Goal: Check status: Check status

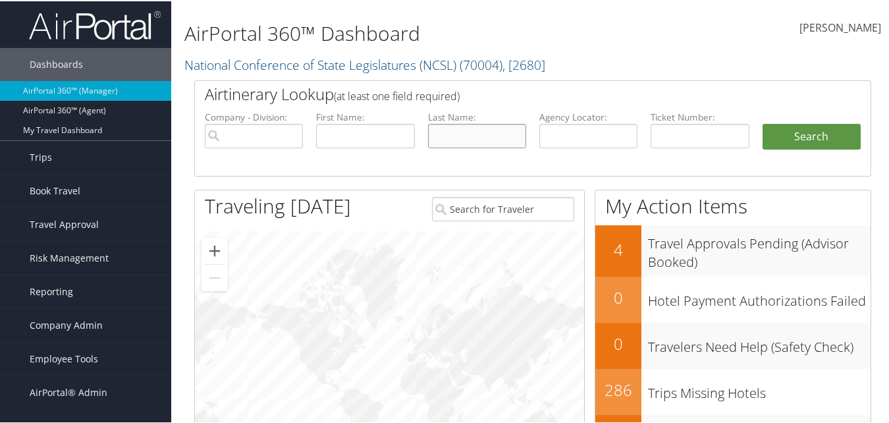
click at [494, 132] on input "text" at bounding box center [477, 135] width 98 height 24
type input "[PERSON_NAME]"
click at [763, 123] on button "Search" at bounding box center [812, 136] width 98 height 26
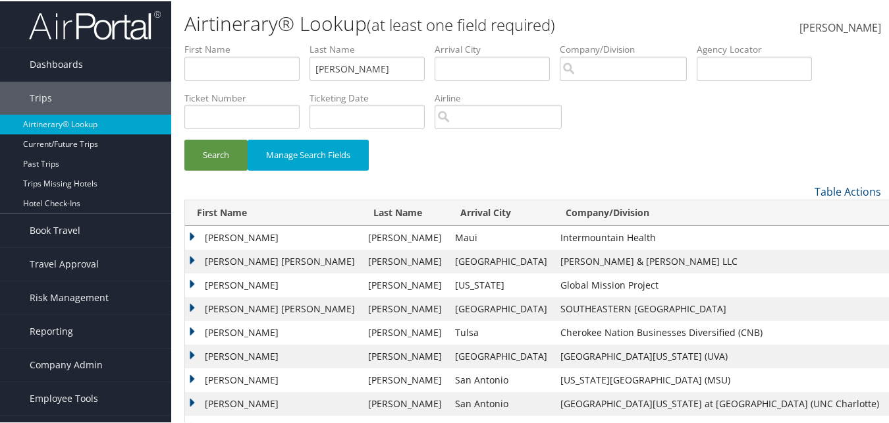
click at [194, 235] on td "JANA FOLEY" at bounding box center [273, 237] width 177 height 24
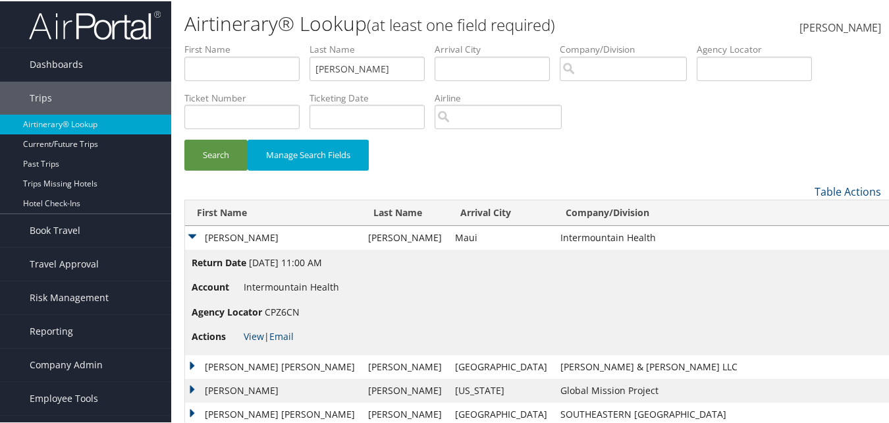
click at [194, 235] on td "JANA FOLEY" at bounding box center [273, 237] width 177 height 24
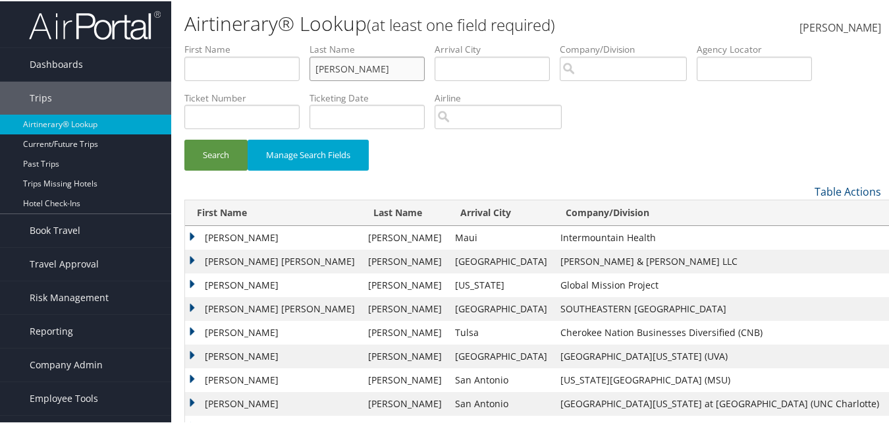
click at [348, 70] on input "[PERSON_NAME]" at bounding box center [367, 67] width 115 height 24
type input "park"
click at [196, 142] on button "Search" at bounding box center [215, 153] width 63 height 31
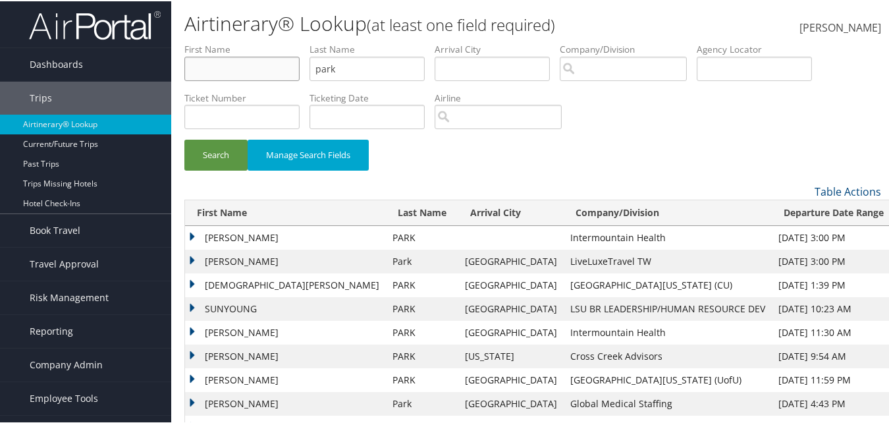
click at [253, 74] on input "text" at bounding box center [241, 67] width 115 height 24
type input "nathan"
click at [184, 138] on button "Search" at bounding box center [215, 153] width 63 height 31
